Goal: Information Seeking & Learning: Learn about a topic

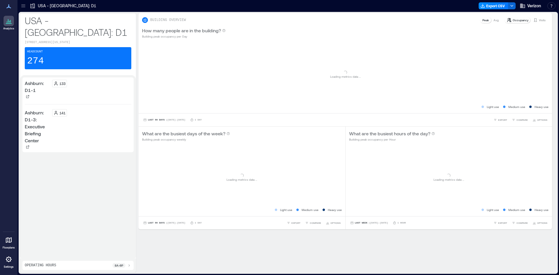
click at [23, 4] on icon at bounding box center [23, 4] width 4 height 1
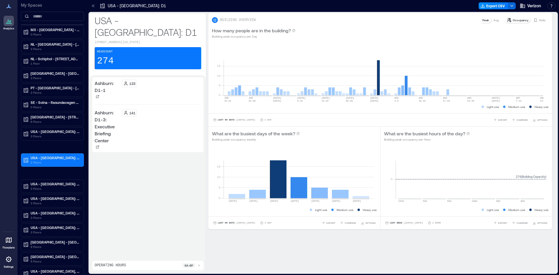
scroll to position [379, 0]
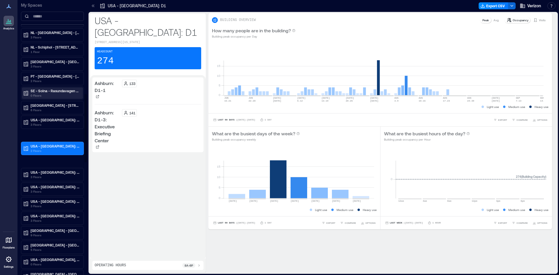
click at [61, 93] on p "SE - Solna - Rasundavagen 12" at bounding box center [55, 91] width 49 height 5
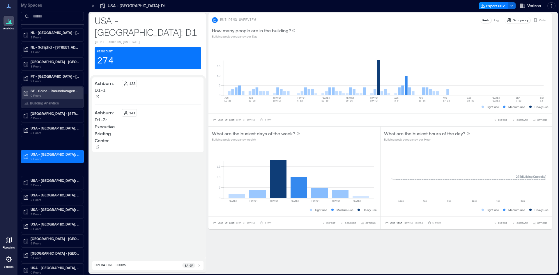
click at [61, 92] on p "SE - Solna - Rasundavagen 12" at bounding box center [55, 91] width 49 height 5
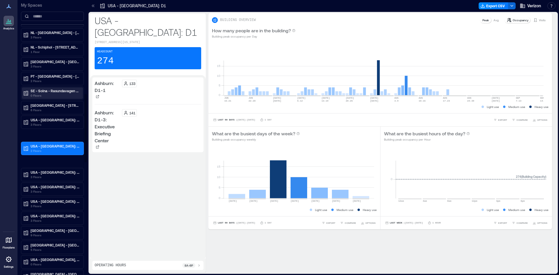
click at [31, 94] on p "0 Floors" at bounding box center [55, 95] width 49 height 5
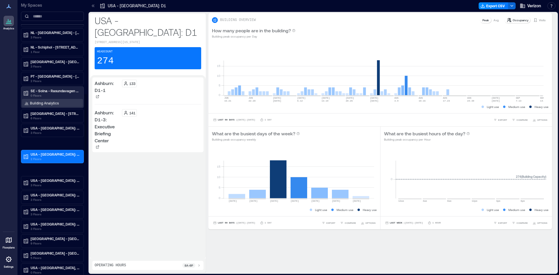
click at [43, 102] on p "Building Analytics" at bounding box center [44, 103] width 29 height 5
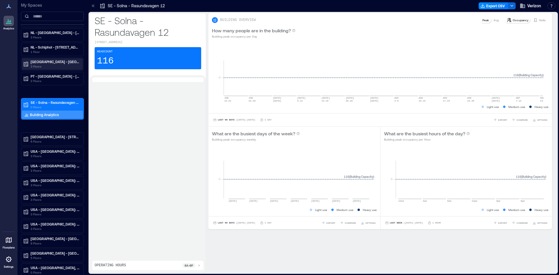
click at [48, 63] on p "Plaza D Northgate - Alabang - Philippines" at bounding box center [55, 61] width 49 height 5
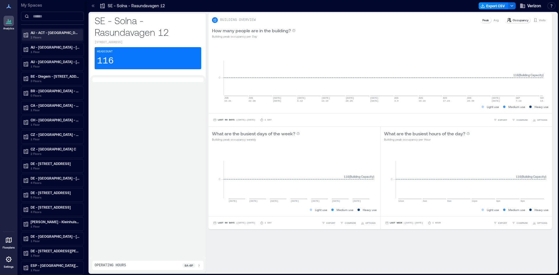
click at [76, 34] on p "AU - ACT - Lyneham - 243 Northbourne Ave" at bounding box center [55, 32] width 49 height 5
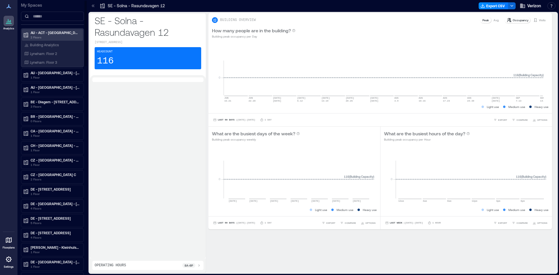
click at [64, 32] on p "AU - ACT - Lyneham - 243 Northbourne Ave" at bounding box center [55, 32] width 49 height 5
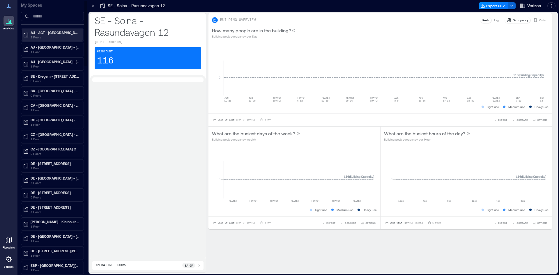
click at [67, 32] on p "AU - ACT - Lyneham - 243 Northbourne Ave" at bounding box center [55, 32] width 49 height 5
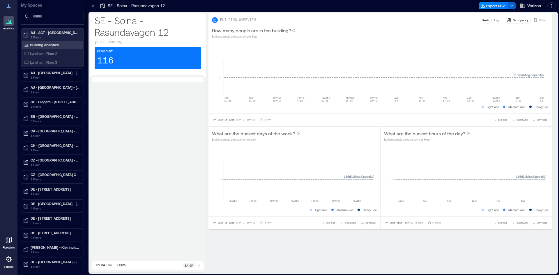
click at [47, 46] on p "Building Analytics" at bounding box center [44, 45] width 29 height 5
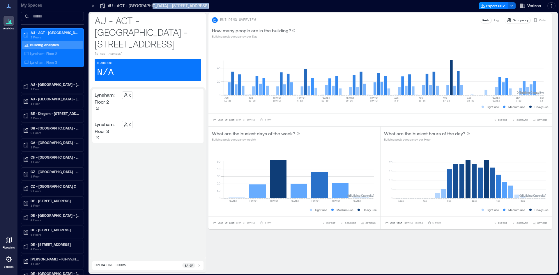
drag, startPoint x: 194, startPoint y: 6, endPoint x: 149, endPoint y: 5, distance: 45.2
click at [149, 5] on div "AU - ACT - Lyneham - 243 Northbourne Ave Export CSV Verizon Resources API Docum…" at bounding box center [323, 6] width 472 height 12
copy p "243 Northbourne Ave"
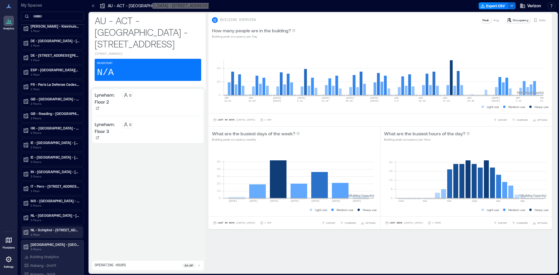
scroll to position [262, 0]
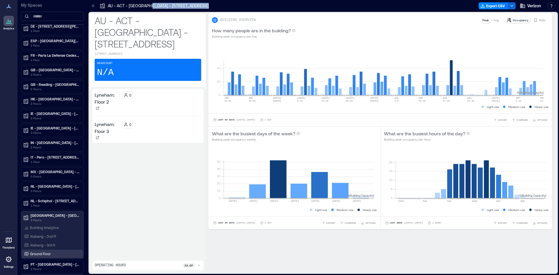
click at [52, 252] on div "Ground Floor" at bounding box center [51, 254] width 56 height 6
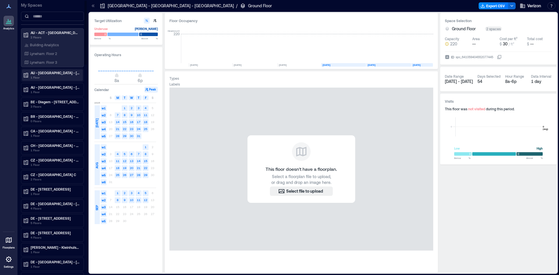
click at [44, 75] on p "AU - NSW - Pyrmont - 55 Prymont Bridge Rd" at bounding box center [55, 72] width 49 height 5
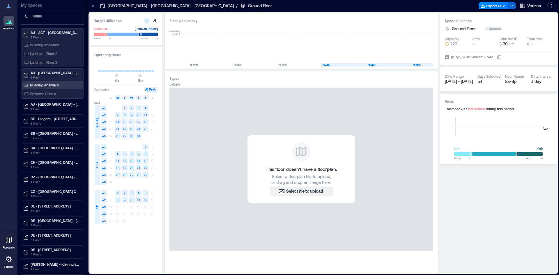
click at [45, 85] on p "Building Analytics" at bounding box center [44, 85] width 29 height 5
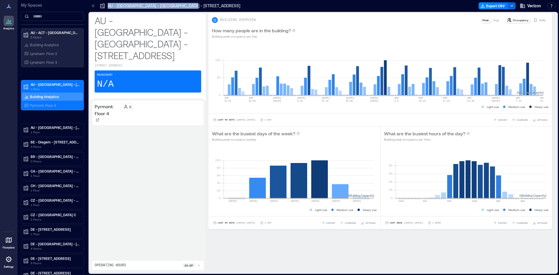
drag, startPoint x: 193, startPoint y: 6, endPoint x: 108, endPoint y: 8, distance: 85.1
click at [108, 8] on div "AU - NSW - Pyrmont - 55 Prymont Bridge Rd Export CSV Verizon Resources API Docu…" at bounding box center [323, 6] width 472 height 12
copy p "AU - NSW - Pyrmont - 55 Prymont Bridge Rd"
click at [48, 126] on p "AU - NSW - St Leonards - 203 Pacific Hwy" at bounding box center [55, 127] width 49 height 5
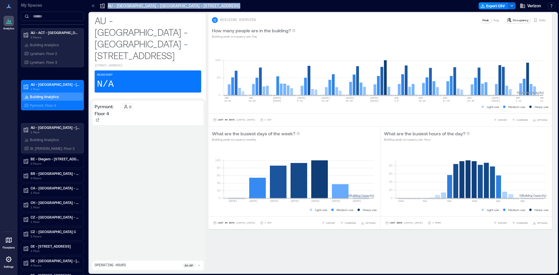
drag, startPoint x: 194, startPoint y: 6, endPoint x: 107, endPoint y: 4, distance: 87.1
click at [107, 4] on div "AU - NSW - Pyrmont - 55 Prymont Bridge Rd Export CSV Verizon Resources API Docu…" at bounding box center [323, 6] width 472 height 12
copy p "AU - NSW - Pyrmont - 55 Prymont Bridge Rd"
drag, startPoint x: 200, startPoint y: 5, endPoint x: 189, endPoint y: 7, distance: 10.9
click at [244, 5] on div at bounding box center [360, 5] width 232 height 9
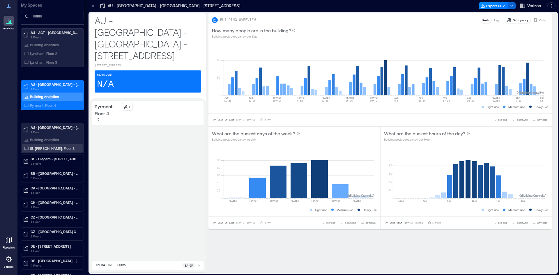
click at [43, 146] on div "St. Leonard: Floor 3" at bounding box center [51, 149] width 56 height 6
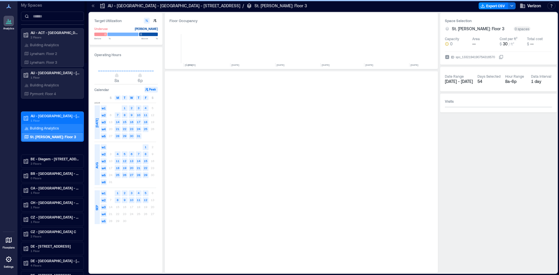
click at [42, 127] on p "Building Analytics" at bounding box center [44, 128] width 29 height 5
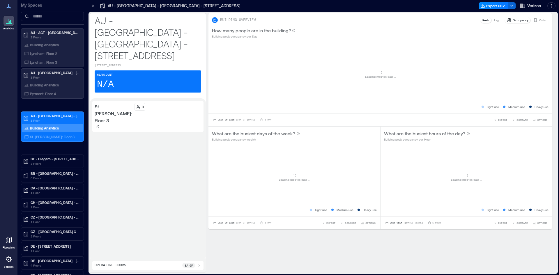
click at [139, 7] on div "AU - NSW - St Leonards - 203 Pacific Hwy" at bounding box center [170, 5] width 144 height 9
click at [187, 6] on div "AU - NSW - St Leonards - 203 Pacific Hwy" at bounding box center [170, 5] width 144 height 9
click at [244, 9] on div at bounding box center [360, 5] width 232 height 9
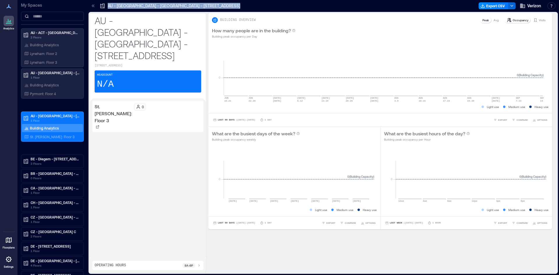
drag, startPoint x: 193, startPoint y: 7, endPoint x: 105, endPoint y: 5, distance: 87.4
click at [105, 5] on div "AU - NSW - St Leonards - 203 Pacific Hwy Export CSV Verizon Resources API Docum…" at bounding box center [323, 6] width 472 height 12
copy p "AU - NSW - St Leonards - 203 Pacific Hwy"
click at [68, 189] on p "CA - ON - Toronto - 1 Adelaide St" at bounding box center [55, 188] width 49 height 5
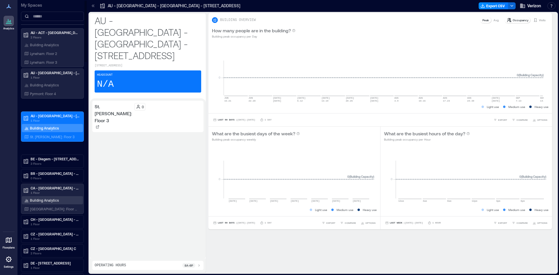
click at [54, 201] on p "Building Analytics" at bounding box center [44, 200] width 29 height 5
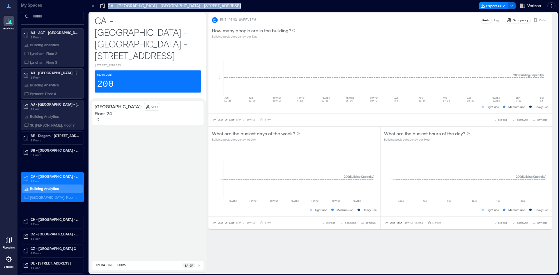
drag, startPoint x: 176, startPoint y: 5, endPoint x: 107, endPoint y: 5, distance: 68.1
click at [107, 5] on div "CA - ON - Toronto - 1 Adelaide St Export CSV Verizon Resources API Documentatio…" at bounding box center [323, 6] width 472 height 12
copy p "CA - ON - Toronto - 1 Adelaide St"
click at [59, 239] on p "1 Floor" at bounding box center [55, 238] width 49 height 5
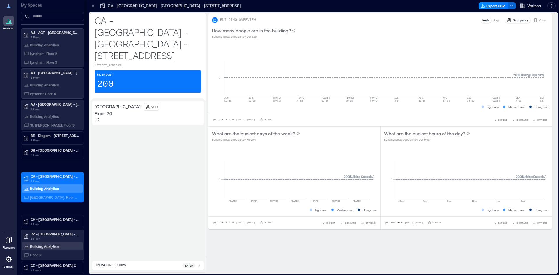
click at [56, 246] on p "Building Analytics" at bounding box center [44, 246] width 29 height 5
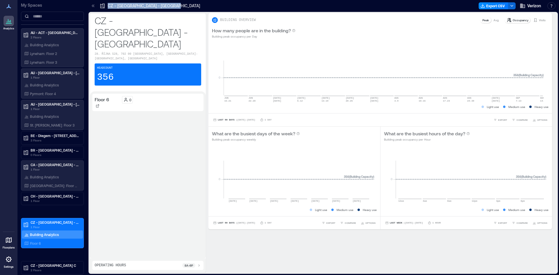
drag, startPoint x: 172, startPoint y: 6, endPoint x: 107, endPoint y: 8, distance: 64.4
click at [107, 8] on div "CZ - Ostrava - Nova Karolina Park Export CSV Verizon Resources API Documentatio…" at bounding box center [323, 6] width 472 height 12
copy p "CZ - Ostrava - Nova Karolina Park"
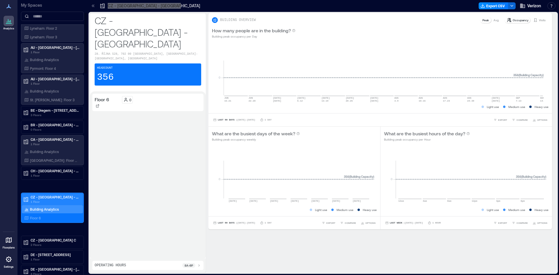
scroll to position [58, 0]
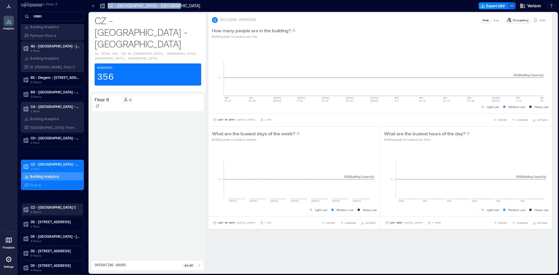
click at [49, 206] on p "CZ - Prague Life Building C" at bounding box center [55, 207] width 49 height 5
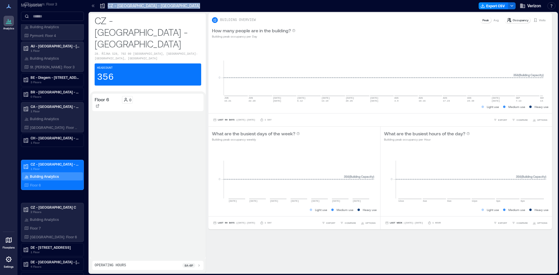
drag, startPoint x: 173, startPoint y: 4, endPoint x: 108, endPoint y: 6, distance: 64.4
click at [108, 6] on div "CZ - Ostrava - Nova Karolina Park Export CSV Verizon Resources API Documentatio…" at bounding box center [323, 6] width 472 height 12
copy p "CZ - Ostrava - Nova Karolina Park"
drag, startPoint x: 43, startPoint y: 220, endPoint x: 183, endPoint y: 40, distance: 227.5
click at [43, 220] on p "Building Analytics" at bounding box center [44, 219] width 29 height 5
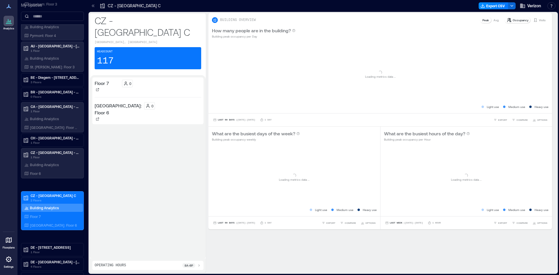
click at [165, 5] on div at bounding box center [321, 5] width 312 height 9
click at [165, 6] on div at bounding box center [321, 5] width 312 height 9
drag, startPoint x: 160, startPoint y: 6, endPoint x: 108, endPoint y: 7, distance: 52.4
click at [108, 7] on div "CZ - Prague Life Building C Export CSV Verizon Resources API Documentation Help…" at bounding box center [323, 6] width 472 height 12
copy p "CZ - Prague Life Building C"
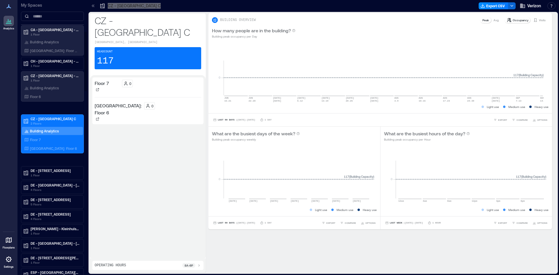
scroll to position [146, 0]
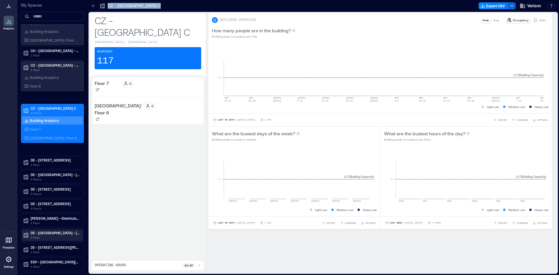
click at [68, 234] on p "DE - Munich - Kastenbauerstrasse 2" at bounding box center [55, 233] width 49 height 5
click at [55, 244] on p "Building Analytics" at bounding box center [44, 245] width 29 height 5
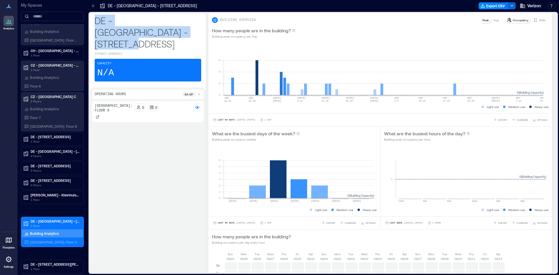
drag, startPoint x: 184, startPoint y: 31, endPoint x: 96, endPoint y: 20, distance: 89.6
click at [96, 20] on p "DE - Munich - Kastenbauerstrasse 2" at bounding box center [148, 32] width 107 height 35
copy p "DE - Munich - Kastenbauerstrasse 2"
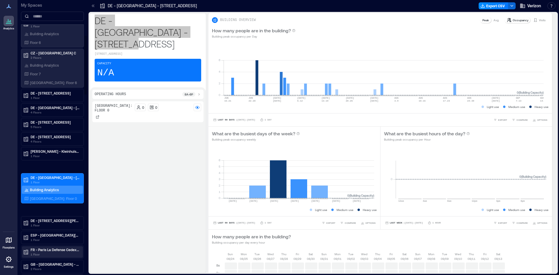
scroll to position [204, 0]
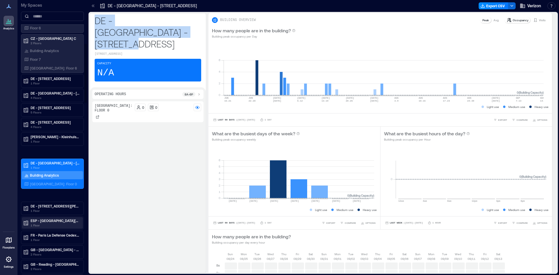
click at [59, 225] on p "1 Floor" at bounding box center [55, 225] width 49 height 5
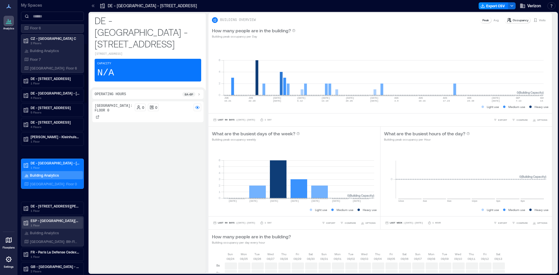
click at [37, 220] on p "ESP - Murcia - Carril de la Condesa" at bounding box center [55, 220] width 49 height 5
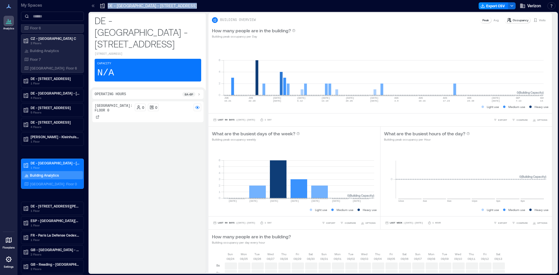
drag, startPoint x: 178, startPoint y: 6, endPoint x: 106, endPoint y: 6, distance: 71.6
click at [106, 6] on div "DE - Munich - Kastenbauerstrasse 2 Export CSV Verizon Resources API Documentati…" at bounding box center [323, 6] width 472 height 12
click at [62, 221] on p "ESP - Murcia - Carril de la Condesa" at bounding box center [55, 220] width 49 height 5
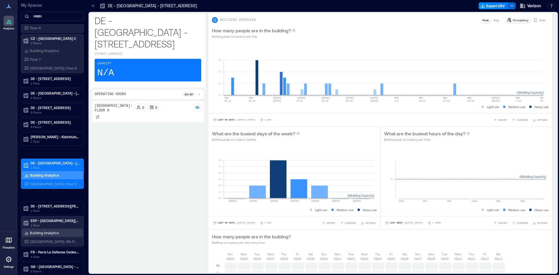
click at [53, 233] on p "Building Analytics" at bounding box center [44, 233] width 29 height 5
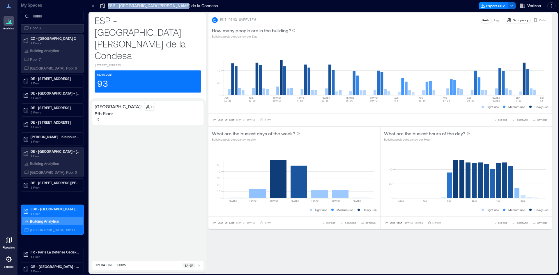
drag, startPoint x: 175, startPoint y: 6, endPoint x: 107, endPoint y: 5, distance: 68.4
click at [107, 5] on div "ESP - Murcia - Carril de la Condesa Export CSV Verizon Resources API Documentat…" at bounding box center [323, 6] width 472 height 12
copy p "ESP - Murcia - Carril de la Condesa"
click at [54, 267] on p "GB - London - 58-71 High Holborn" at bounding box center [55, 266] width 49 height 5
click at [51, 267] on p "GB - London - 58-71 High Holborn" at bounding box center [55, 266] width 49 height 5
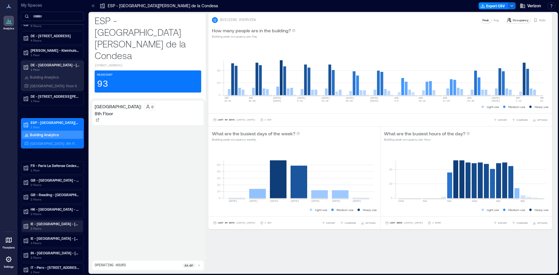
scroll to position [291, 0]
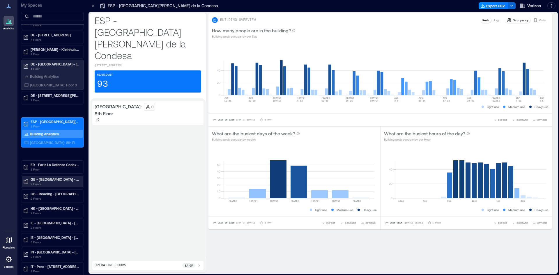
click at [41, 179] on p "GB - London - 58-71 High Holborn" at bounding box center [55, 179] width 49 height 5
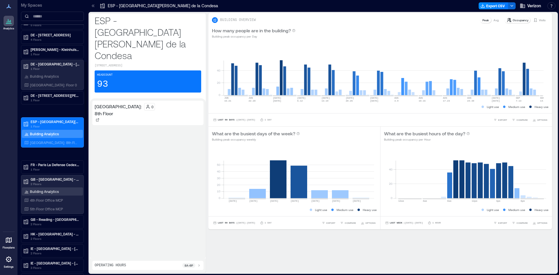
click at [51, 193] on p "Building Analytics" at bounding box center [44, 191] width 29 height 5
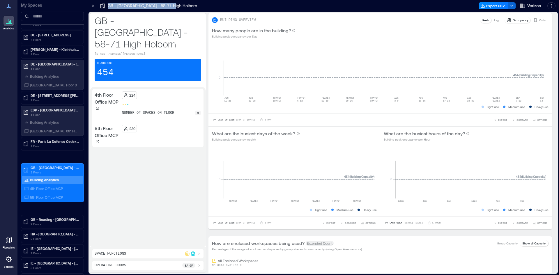
drag, startPoint x: 174, startPoint y: 6, endPoint x: 108, endPoint y: 4, distance: 66.4
click at [108, 4] on div "GB - London - 58-71 High Holborn Export CSV Verizon Resources API Documentation…" at bounding box center [323, 6] width 472 height 12
click at [43, 219] on p "GB - Reading - Basingstoke Rd" at bounding box center [55, 219] width 49 height 5
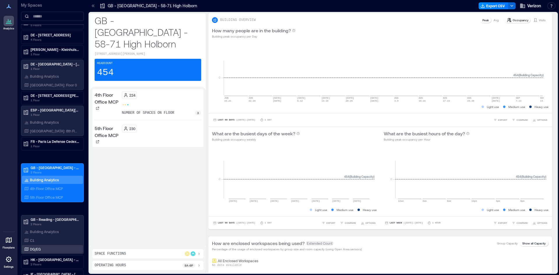
click at [44, 247] on div "DG/EG" at bounding box center [51, 249] width 56 height 6
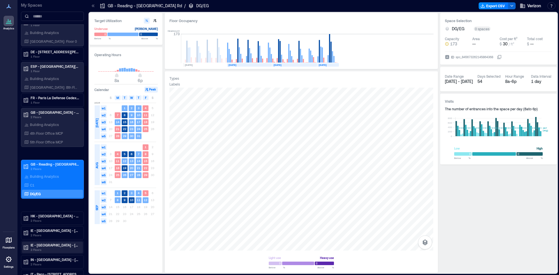
scroll to position [349, 0]
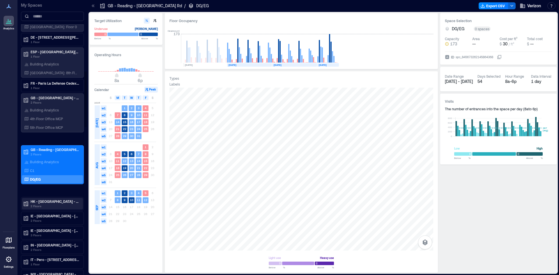
click at [49, 200] on p "HK - Quarry Bay - Taikoo Pl Devon House" at bounding box center [55, 201] width 49 height 5
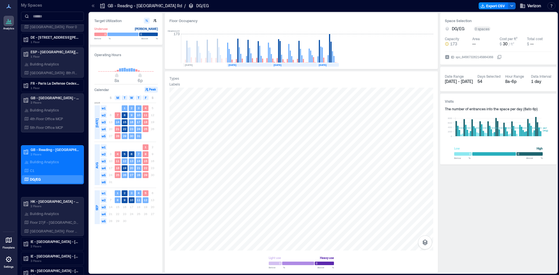
drag, startPoint x: 33, startPoint y: 204, endPoint x: 137, endPoint y: 28, distance: 204.2
click at [33, 204] on p "2 Floors" at bounding box center [55, 206] width 49 height 5
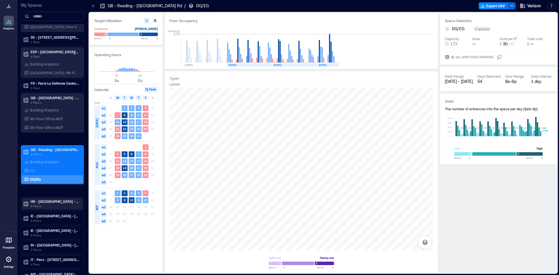
click at [40, 202] on p "HK - Quarry Bay - Taikoo Pl Devon House" at bounding box center [55, 201] width 49 height 5
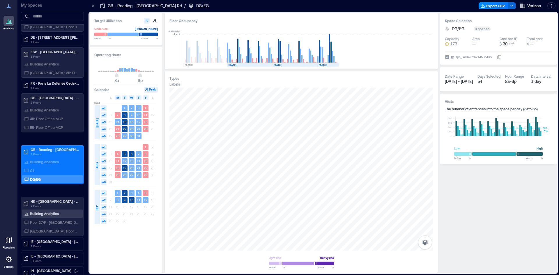
click at [47, 214] on p "Building Analytics" at bounding box center [44, 213] width 29 height 5
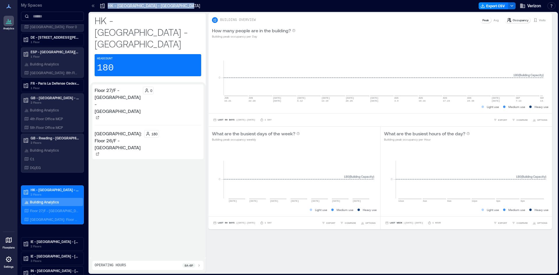
drag, startPoint x: 175, startPoint y: 7, endPoint x: 107, endPoint y: 7, distance: 68.1
click at [107, 7] on div "HK - Quarry Bay - Taikoo Pl Devon House Export CSV Verizon Resources API Docume…" at bounding box center [323, 6] width 472 height 12
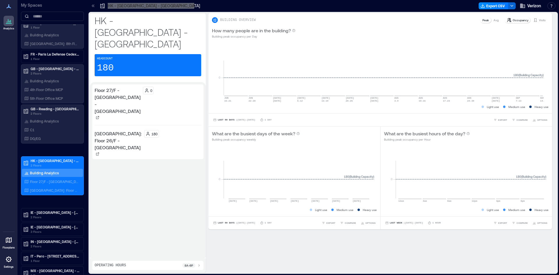
scroll to position [408, 0]
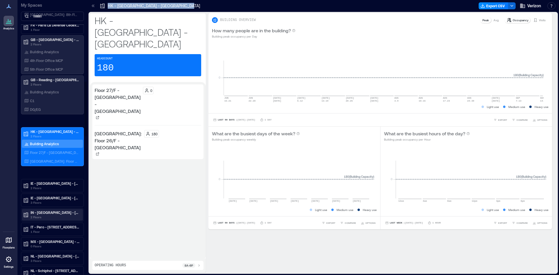
click at [61, 212] on p "IN - Chennai - Olympia Technology Park Citius" at bounding box center [55, 212] width 49 height 5
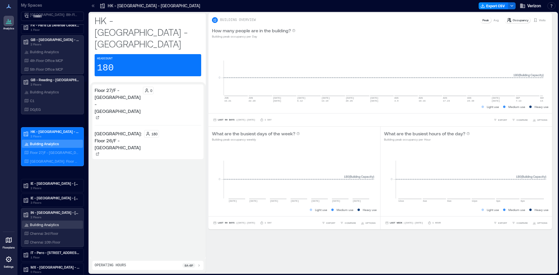
click at [54, 226] on p "Building Analytics" at bounding box center [44, 224] width 29 height 5
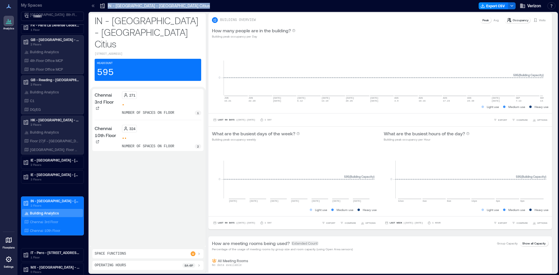
drag, startPoint x: 196, startPoint y: 7, endPoint x: 107, endPoint y: 4, distance: 88.6
click at [107, 4] on div "IN - Chennai - Olympia Technology Park Citius Export CSV Verizon Resources API …" at bounding box center [323, 6] width 472 height 12
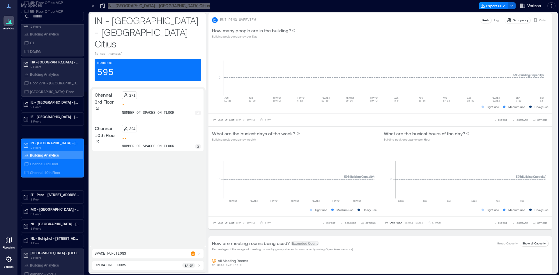
scroll to position [466, 0]
click at [66, 210] on p "MX - Mexico City - Torre Esmeralda I" at bounding box center [55, 209] width 49 height 5
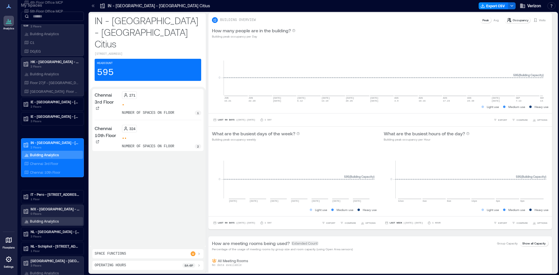
click at [59, 221] on div "Building Analytics" at bounding box center [41, 221] width 37 height 6
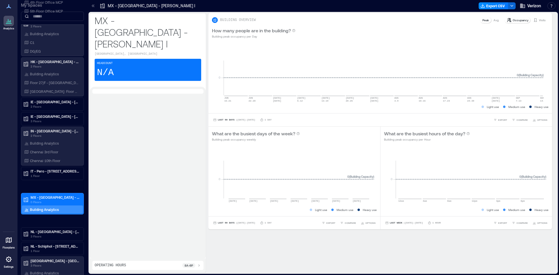
click at [140, 35] on p "MX - Mexico City - Torre Esmeralda I" at bounding box center [148, 32] width 107 height 35
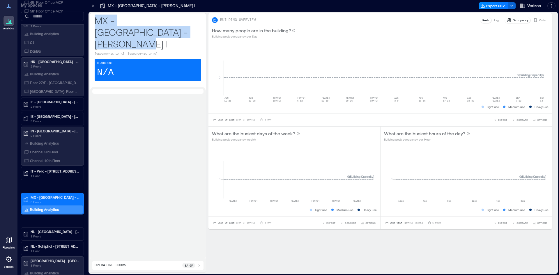
drag, startPoint x: 144, startPoint y: 33, endPoint x: 96, endPoint y: 21, distance: 49.3
click at [96, 21] on p "MX - Mexico City - Torre Esmeralda I" at bounding box center [148, 32] width 107 height 35
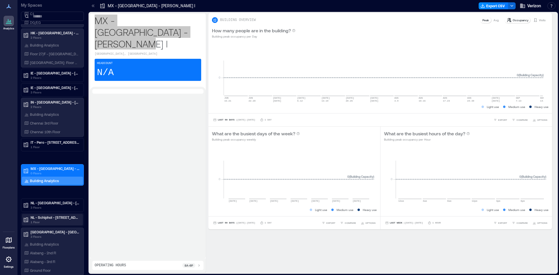
scroll to position [495, 0]
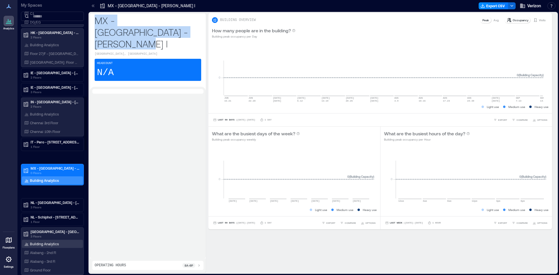
click at [53, 243] on p "Building Analytics" at bounding box center [44, 244] width 29 height 5
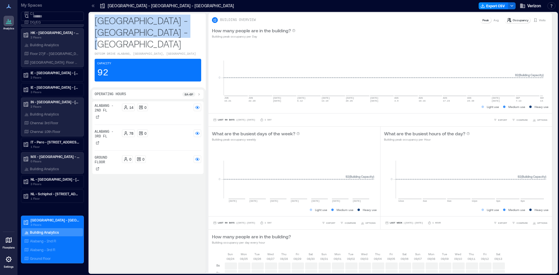
drag, startPoint x: 182, startPoint y: 32, endPoint x: 94, endPoint y: 19, distance: 89.2
click at [94, 19] on div "Plaza D Northgate - Alabang - Philippines Dotcom Drive Alabang, Muntinlupa, Phi…" at bounding box center [148, 50] width 116 height 74
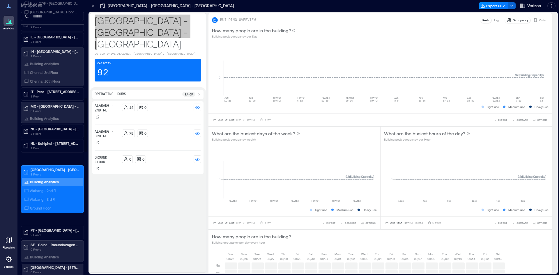
scroll to position [641, 0]
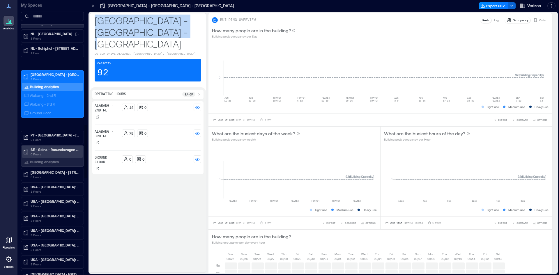
click at [60, 151] on p "SE - Solna - Rasundavagen 12" at bounding box center [55, 149] width 49 height 5
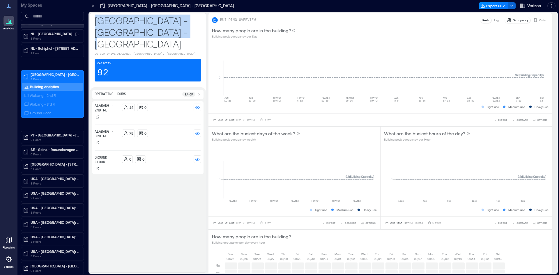
drag, startPoint x: 185, startPoint y: 34, endPoint x: 95, endPoint y: 20, distance: 91.1
click at [95, 20] on p "Plaza D Northgate - Alabang - Philippines" at bounding box center [148, 32] width 107 height 35
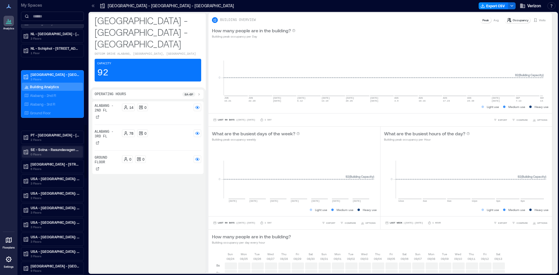
click at [48, 151] on p "SE - Solna - Rasundavagen 12" at bounding box center [55, 149] width 49 height 5
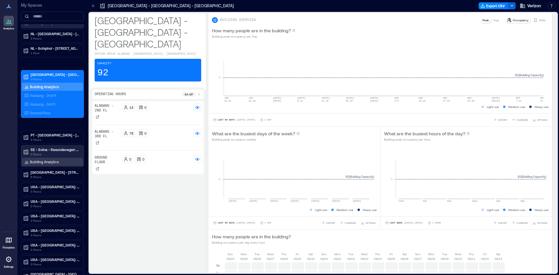
click at [46, 162] on p "Building Analytics" at bounding box center [44, 162] width 29 height 5
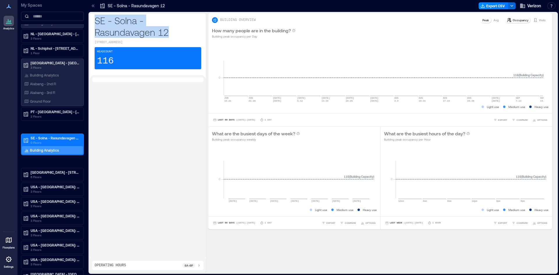
drag, startPoint x: 167, startPoint y: 31, endPoint x: 93, endPoint y: 21, distance: 74.4
click at [93, 21] on div "SE - Solna - Rasundavagen 12 Råsundavägen 12, 169 67 Solna Municipality, Sweden…" at bounding box center [148, 44] width 116 height 62
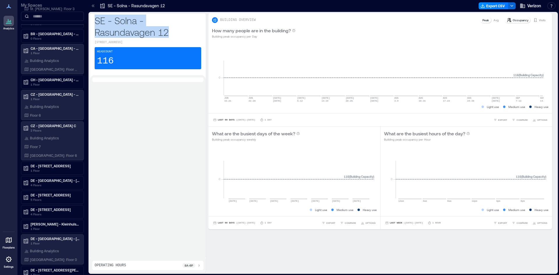
scroll to position [87, 0]
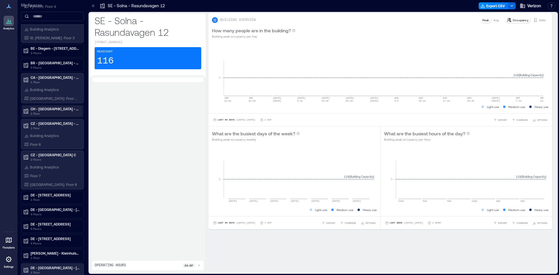
click at [47, 112] on p "1 Floor" at bounding box center [55, 113] width 49 height 5
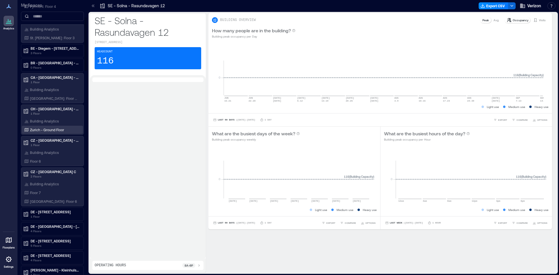
click at [50, 130] on p "Zurich - Ground Floor" at bounding box center [47, 130] width 34 height 5
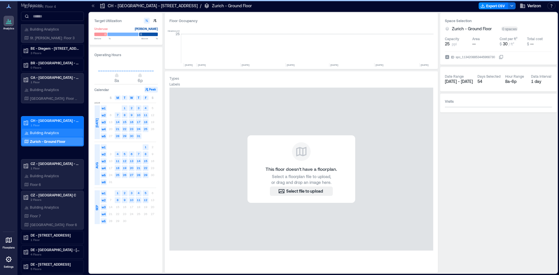
scroll to position [0, 1072]
